Goal: Task Accomplishment & Management: Use online tool/utility

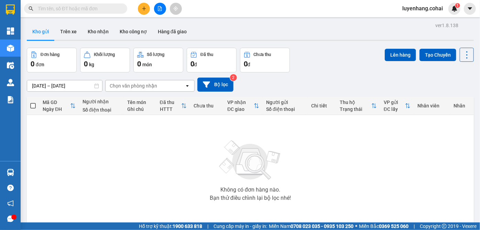
click at [61, 11] on input "text" at bounding box center [78, 9] width 81 height 8
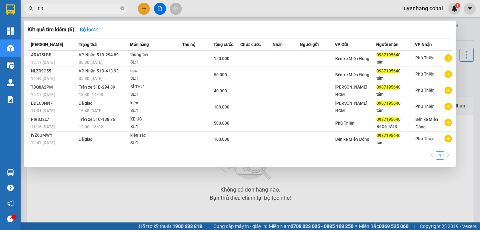
type input "0"
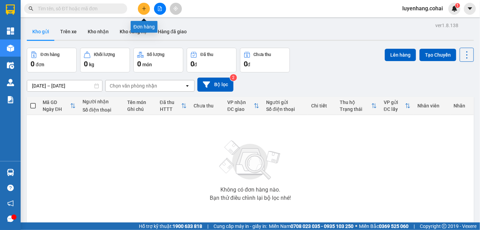
click at [145, 9] on icon "plus" at bounding box center [144, 8] width 5 height 5
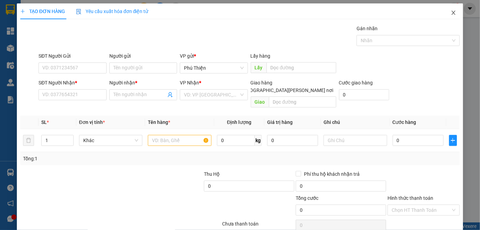
click at [451, 14] on icon "close" at bounding box center [454, 13] width 6 height 6
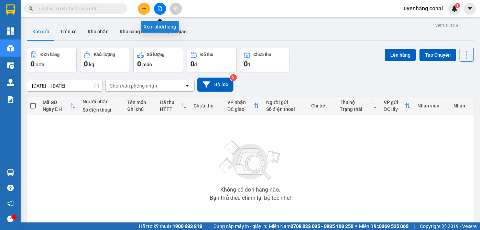
click at [160, 8] on icon "file-add" at bounding box center [160, 8] width 5 height 5
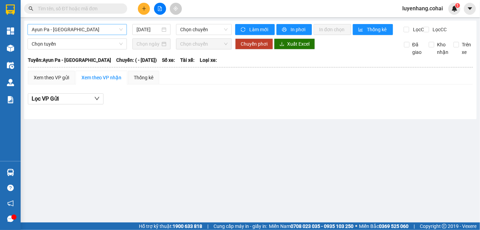
click at [66, 29] on span "Ayun Pa - [GEOGRAPHIC_DATA]" at bounding box center [77, 29] width 91 height 10
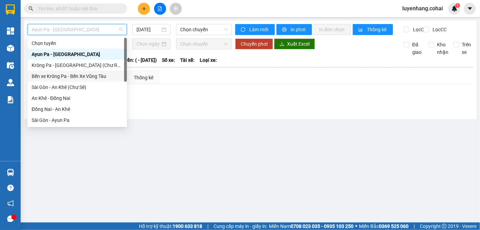
click at [84, 74] on div "Bến xe Krông Pa - Bến Xe Vũng Tàu" at bounding box center [77, 77] width 91 height 8
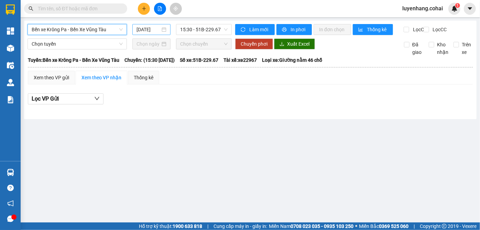
click at [150, 30] on input "[DATE]" at bounding box center [149, 30] width 24 height 8
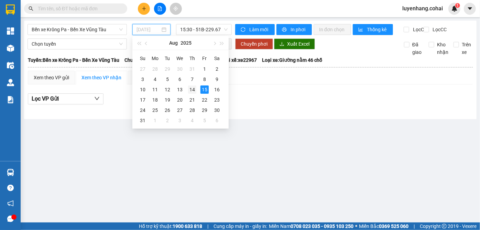
click at [194, 91] on div "14" at bounding box center [192, 90] width 8 height 8
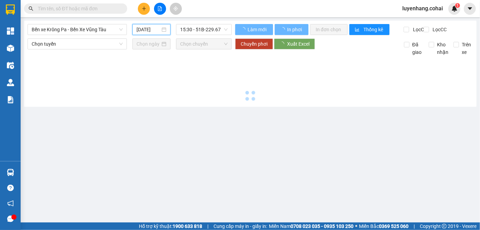
type input "[DATE]"
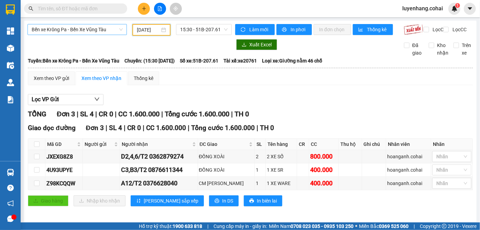
click at [98, 30] on span "Bến xe Krông Pa - Bến Xe Vũng Tàu" at bounding box center [77, 29] width 91 height 10
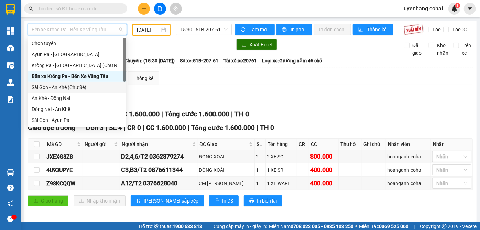
click at [95, 89] on div "Sài Gòn - An Khê (Chư Sê)" at bounding box center [77, 88] width 90 height 8
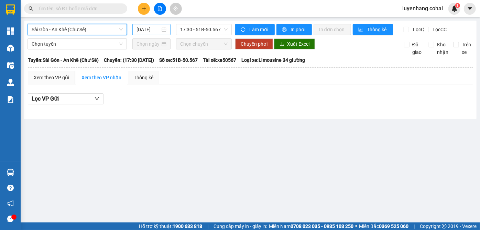
click at [150, 28] on input "[DATE]" at bounding box center [149, 30] width 24 height 8
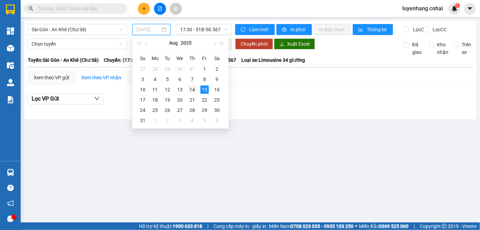
click at [190, 87] on div "14" at bounding box center [192, 90] width 8 height 8
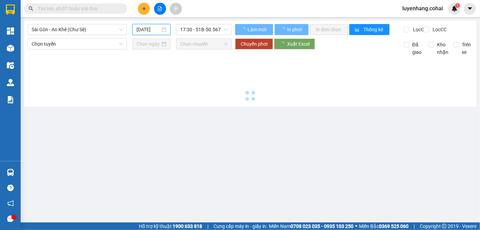
type input "[DATE]"
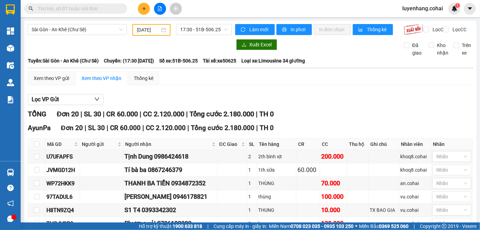
click at [196, 47] on div at bounding box center [130, 44] width 204 height 11
click at [91, 30] on span "Sài Gòn - An Khê (Chư Sê)" at bounding box center [77, 29] width 91 height 10
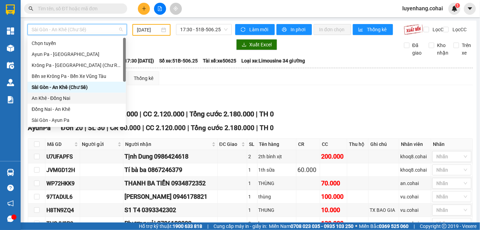
scroll to position [62, 0]
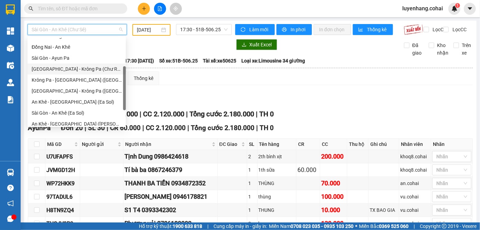
click at [90, 68] on div "[GEOGRAPHIC_DATA] - Krông Pa (Chư RCăm)" at bounding box center [77, 69] width 90 height 8
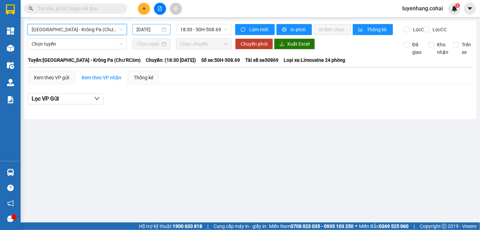
click at [147, 31] on input "[DATE]" at bounding box center [149, 30] width 24 height 8
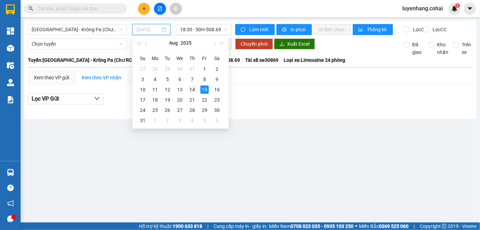
click at [192, 90] on div "14" at bounding box center [192, 90] width 8 height 8
type input "[DATE]"
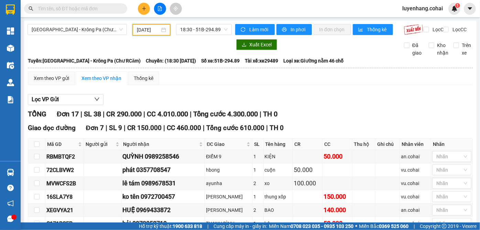
click at [223, 105] on div "Lọc VP Gửi" at bounding box center [250, 99] width 445 height 11
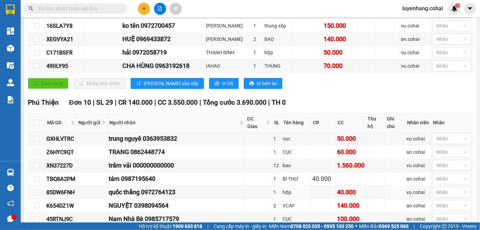
scroll to position [125, 0]
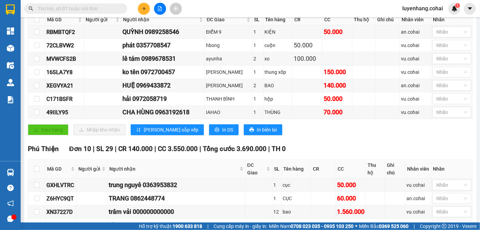
click at [331, 136] on div "Giao hàng Nhập kho nhận Lưu sắp xếp In DS In biên lai" at bounding box center [250, 129] width 445 height 11
click at [328, 134] on div "Giao hàng Nhập kho nhận Lưu sắp xếp In DS In biên lai" at bounding box center [250, 129] width 445 height 11
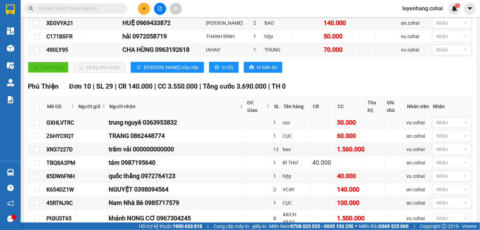
scroll to position [242, 0]
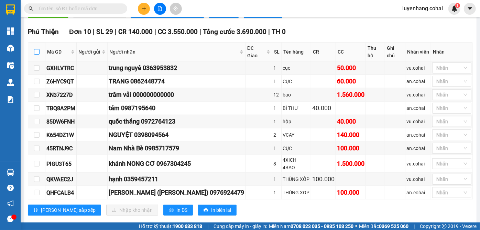
click at [38, 52] on input "checkbox" at bounding box center [37, 52] width 6 height 6
checkbox input "true"
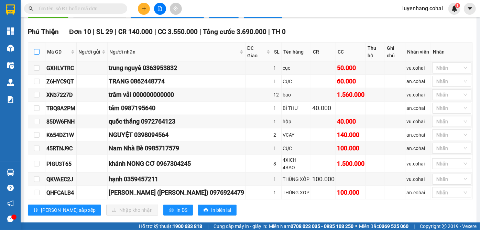
checkbox input "true"
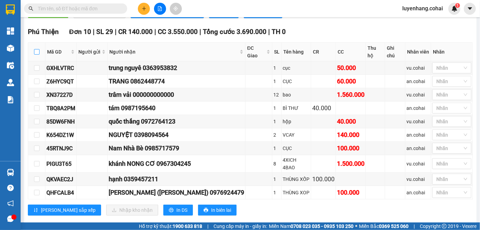
checkbox input "true"
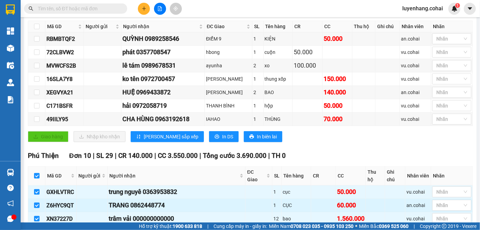
scroll to position [117, 0]
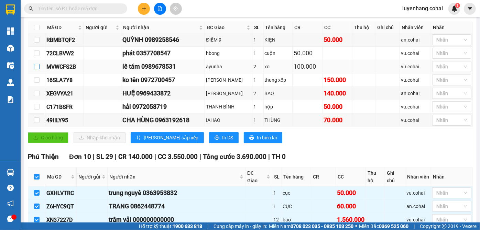
click at [37, 69] on input "checkbox" at bounding box center [37, 67] width 6 height 6
checkbox input "true"
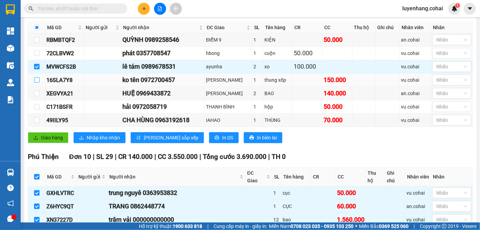
click at [36, 83] on input "checkbox" at bounding box center [37, 80] width 6 height 6
checkbox input "true"
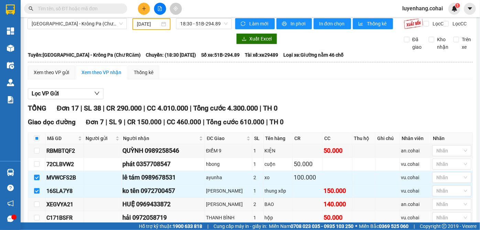
scroll to position [0, 0]
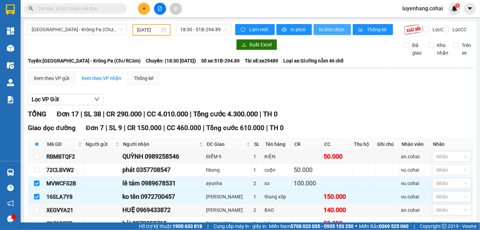
click at [334, 31] on span "In đơn chọn" at bounding box center [332, 30] width 26 height 8
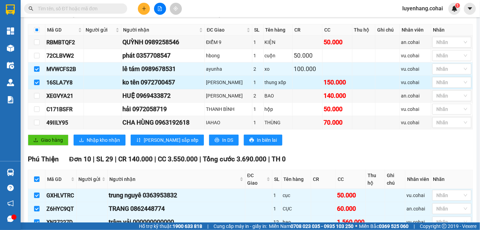
scroll to position [125, 0]
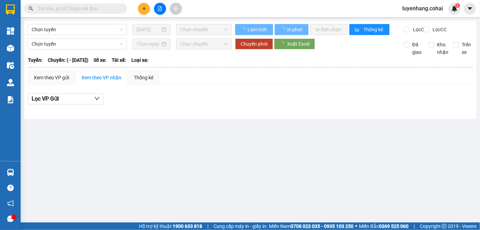
type input "14/08/2025"
